Goal: Task Accomplishment & Management: Complete application form

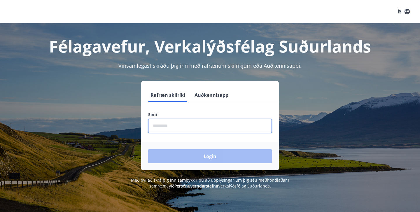
click at [163, 126] on input "phone" at bounding box center [210, 126] width 124 height 14
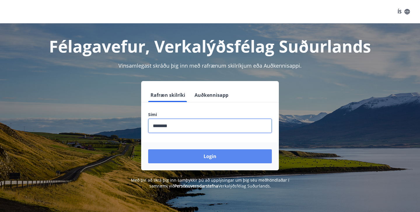
type input "********"
click at [192, 153] on button "Login" at bounding box center [210, 156] width 124 height 14
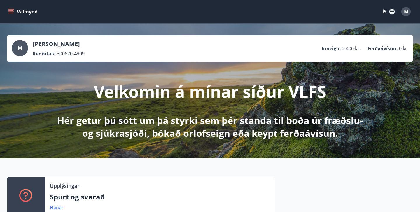
click at [205, 122] on p "Hér getur þú sótt um þá styrki sem þér standa til boða úr fræðslu- og sjúkrasjó…" at bounding box center [210, 127] width 308 height 26
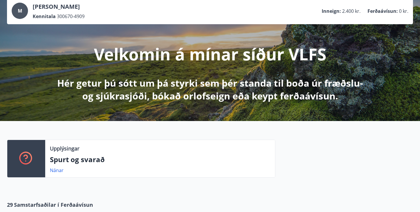
scroll to position [26, 0]
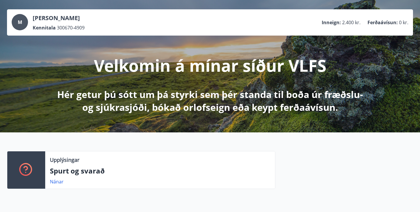
click at [210, 98] on p "Hér getur þú sótt um þá styrki sem þér standa til boða úr fræðslu- og sjúkrasjó…" at bounding box center [210, 101] width 308 height 26
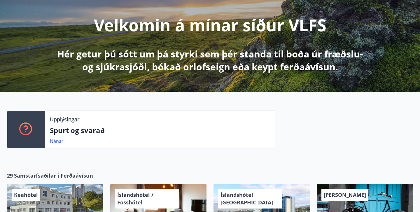
scroll to position [73, 0]
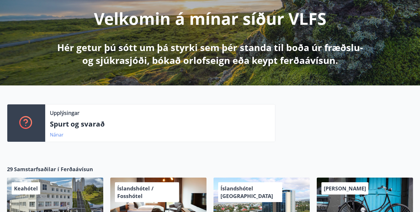
click at [57, 134] on link "Nánar" at bounding box center [57, 134] width 14 height 6
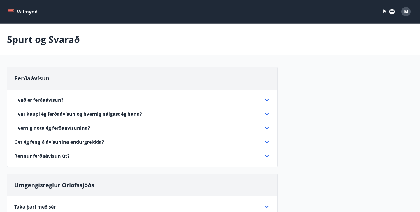
click at [13, 10] on icon "menu" at bounding box center [11, 12] width 6 height 6
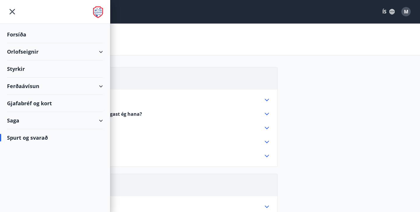
click at [13, 68] on div "Styrkir" at bounding box center [55, 68] width 96 height 17
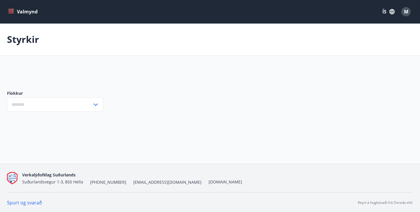
type input "***"
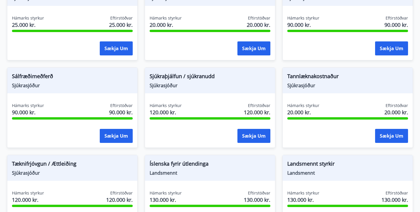
scroll to position [490, 0]
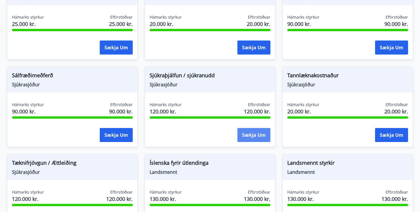
click at [247, 135] on button "Sækja um" at bounding box center [253, 135] width 33 height 14
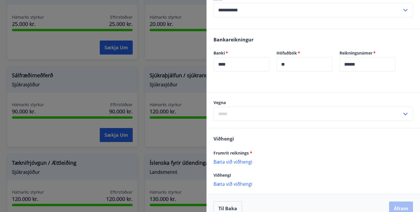
scroll to position [110, 0]
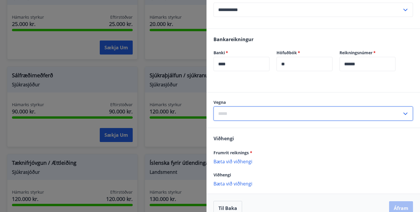
click at [240, 109] on input "text" at bounding box center [307, 113] width 188 height 14
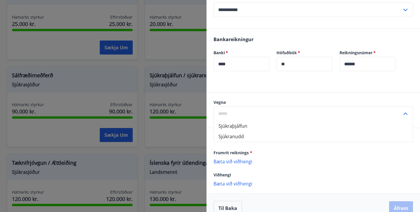
click at [229, 137] on li "Sjúkranudd" at bounding box center [313, 136] width 199 height 10
type input "**********"
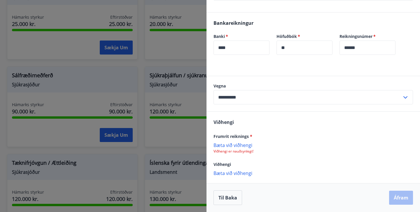
scroll to position [127, 0]
click at [224, 146] on p "Bæta við viðhengi" at bounding box center [312, 145] width 199 height 6
click at [232, 145] on p "Bæta við viðhengi" at bounding box center [312, 145] width 199 height 6
click at [237, 146] on p "Bæta við viðhengi" at bounding box center [312, 145] width 199 height 6
click at [402, 202] on div "Til baka Áfram" at bounding box center [312, 197] width 199 height 15
